Goal: Navigation & Orientation: Find specific page/section

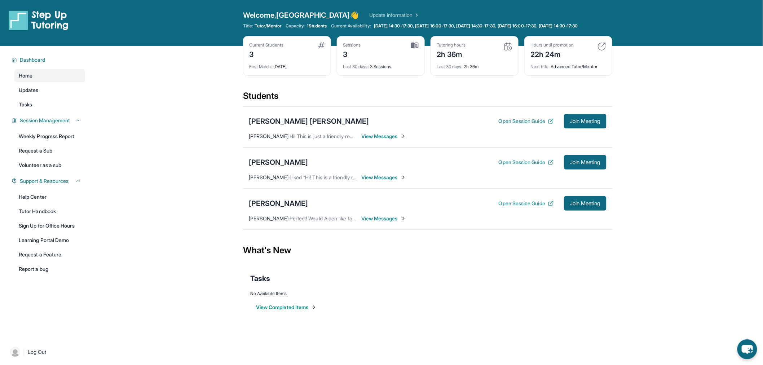
click at [604, 51] on img at bounding box center [602, 46] width 9 height 9
click at [40, 167] on link "Volunteer as a sub" at bounding box center [49, 165] width 71 height 13
click at [42, 218] on link "Tutor Handbook" at bounding box center [49, 211] width 71 height 13
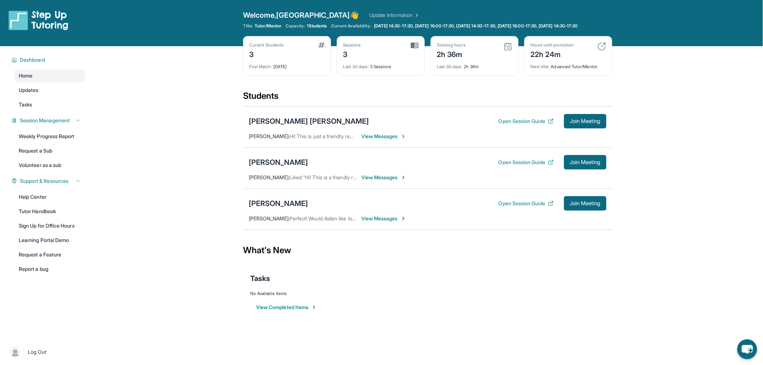
click at [299, 311] on button "View Completed Items" at bounding box center [286, 307] width 61 height 7
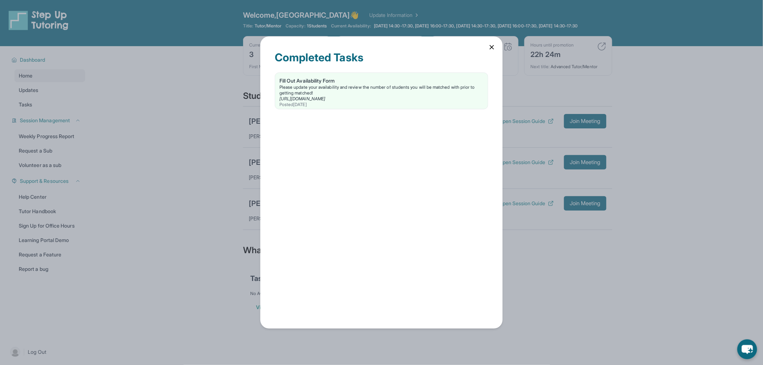
click at [249, 196] on div "Completed Tasks Fill Out Availability Form Please update your availability and …" at bounding box center [381, 182] width 763 height 365
click at [488, 47] on icon at bounding box center [491, 47] width 7 height 7
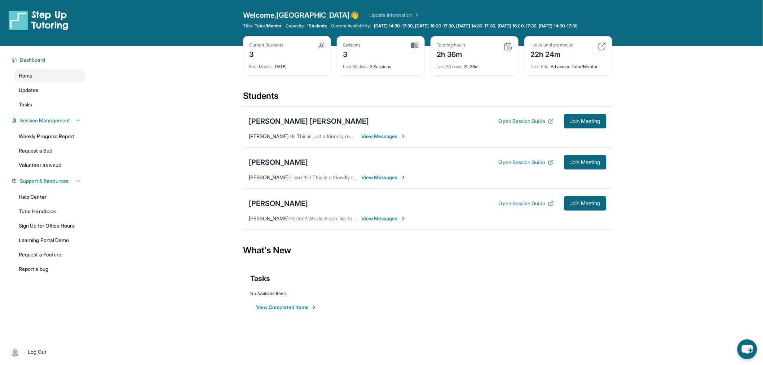
drag, startPoint x: 500, startPoint y: 363, endPoint x: 504, endPoint y: 368, distance: 6.1
click at [504, 365] on html "Open sidebar Welcome, Raleigh 👋 Update Information Title: Tutor/Mentor Capacity…" at bounding box center [381, 182] width 763 height 365
click at [362, 138] on span "View Messages" at bounding box center [383, 136] width 45 height 7
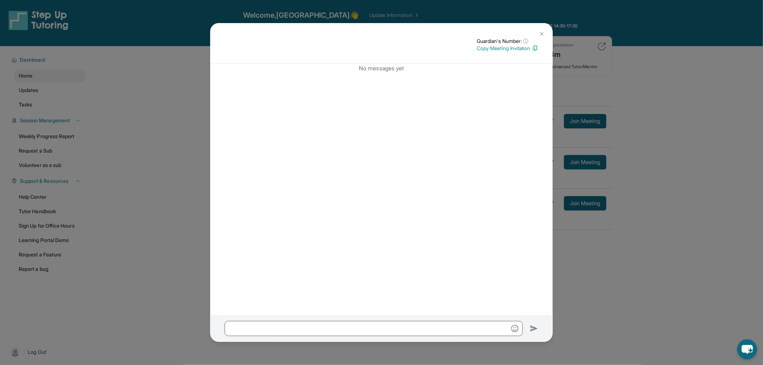
click at [544, 29] on button at bounding box center [542, 34] width 14 height 14
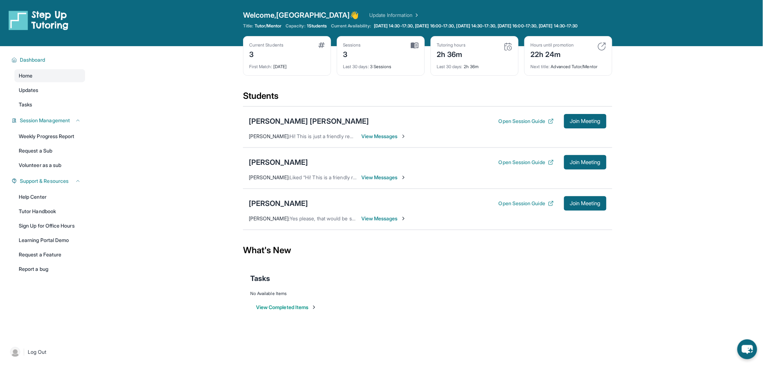
scroll to position [52, 0]
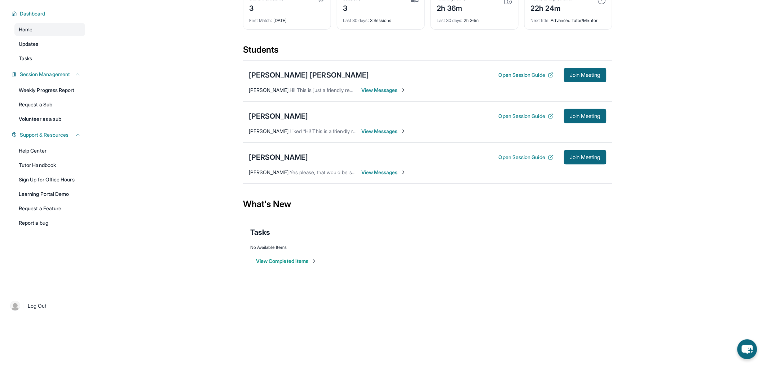
click at [377, 172] on span "View Messages" at bounding box center [383, 172] width 45 height 7
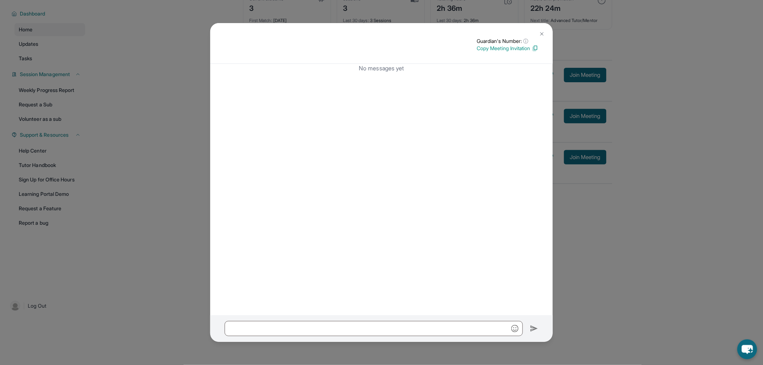
click at [600, 274] on div "Guardian's Number: ⓘ This isn't the guardian's real number — it's a private for…" at bounding box center [381, 182] width 763 height 365
